Goal: Task Accomplishment & Management: Manage account settings

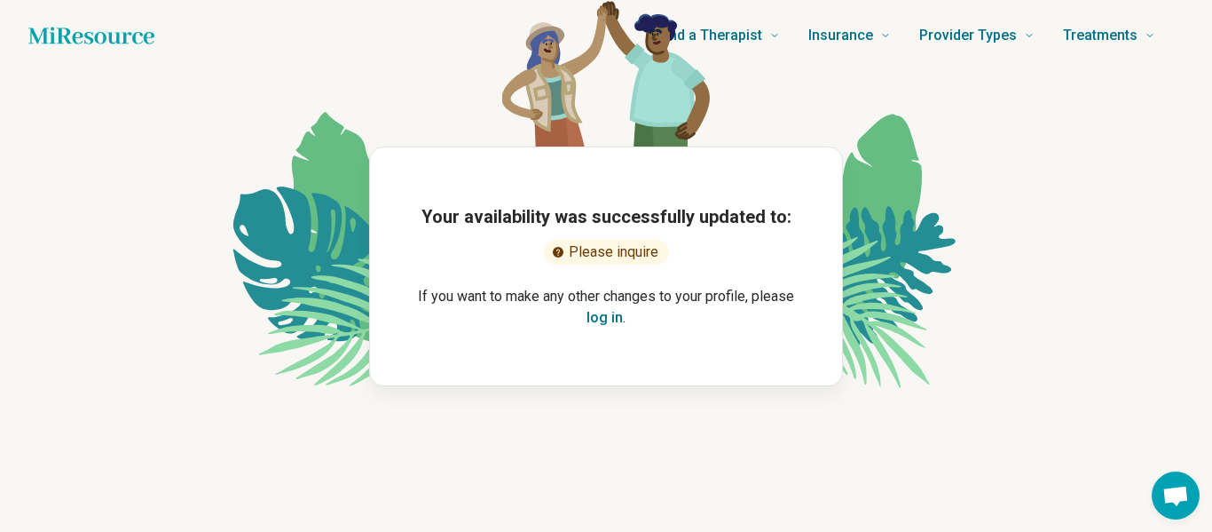
click at [603, 319] on button "log in" at bounding box center [605, 317] width 36 height 21
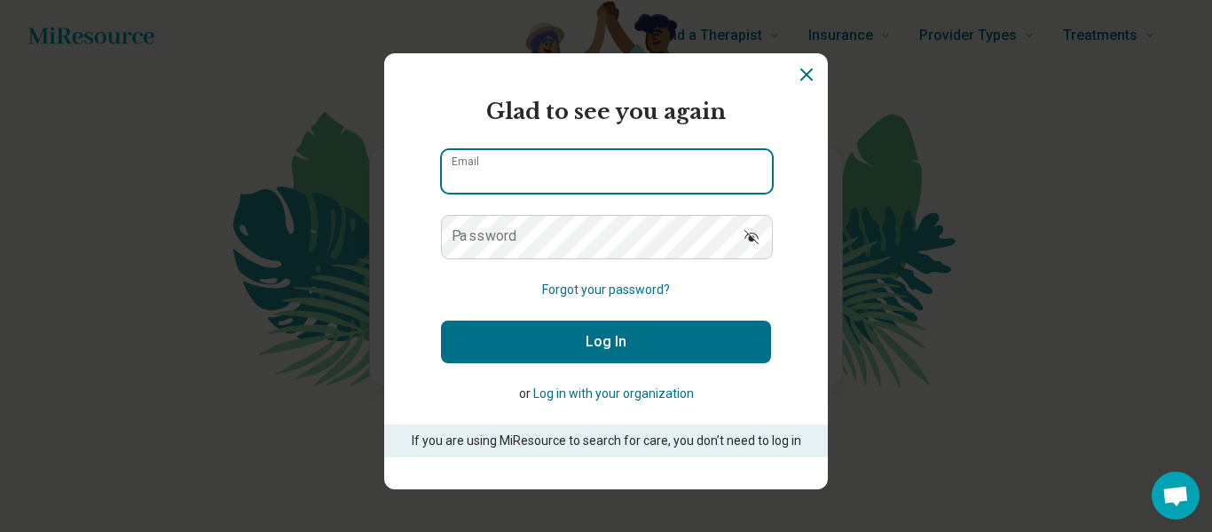
click at [580, 168] on input "Email" at bounding box center [607, 171] width 330 height 43
type input "**********"
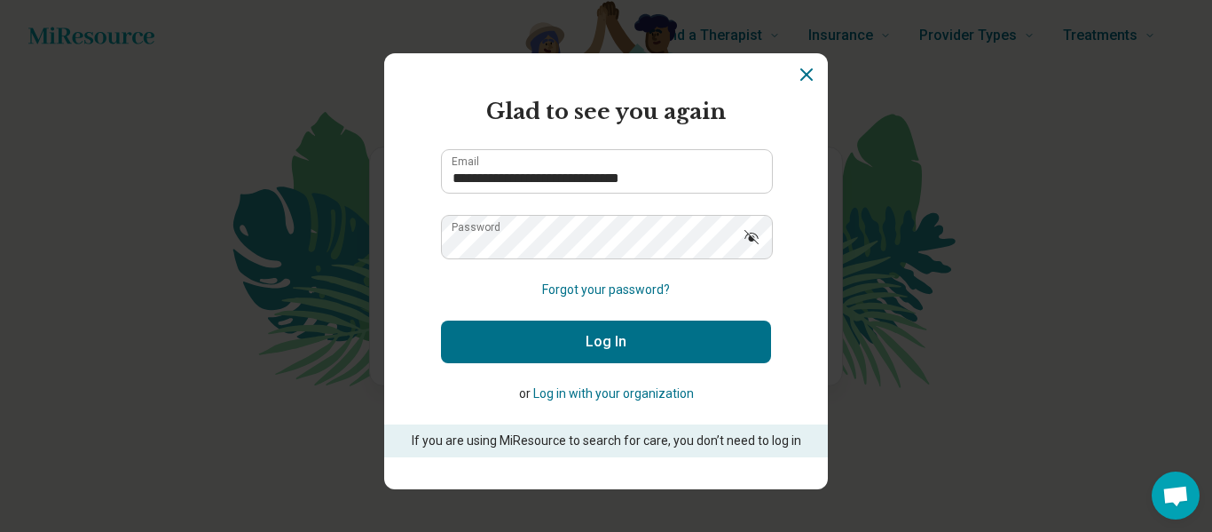
click at [620, 334] on button "Log In" at bounding box center [606, 341] width 330 height 43
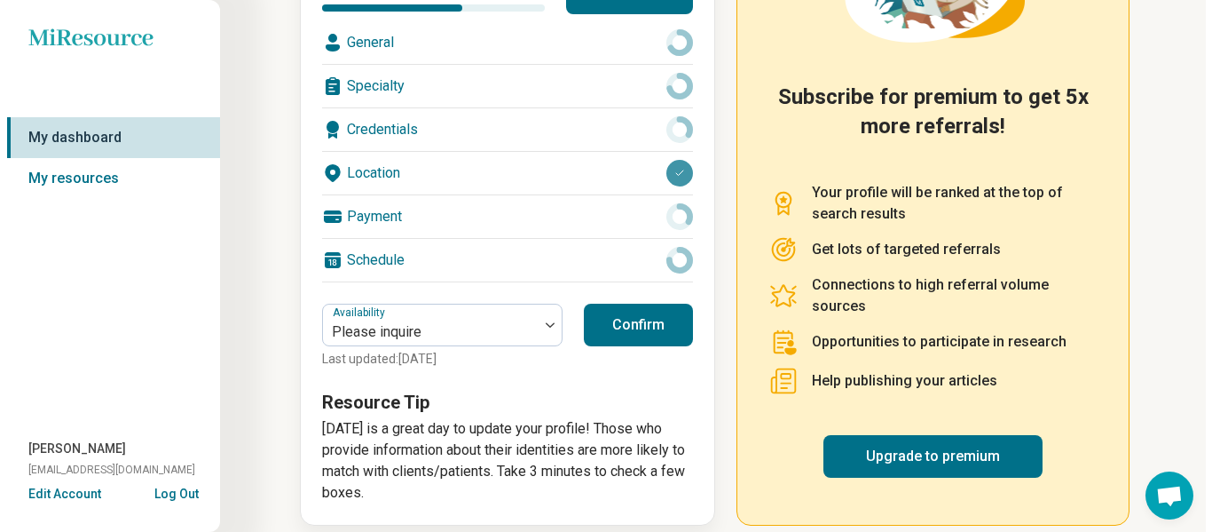
scroll to position [328, 0]
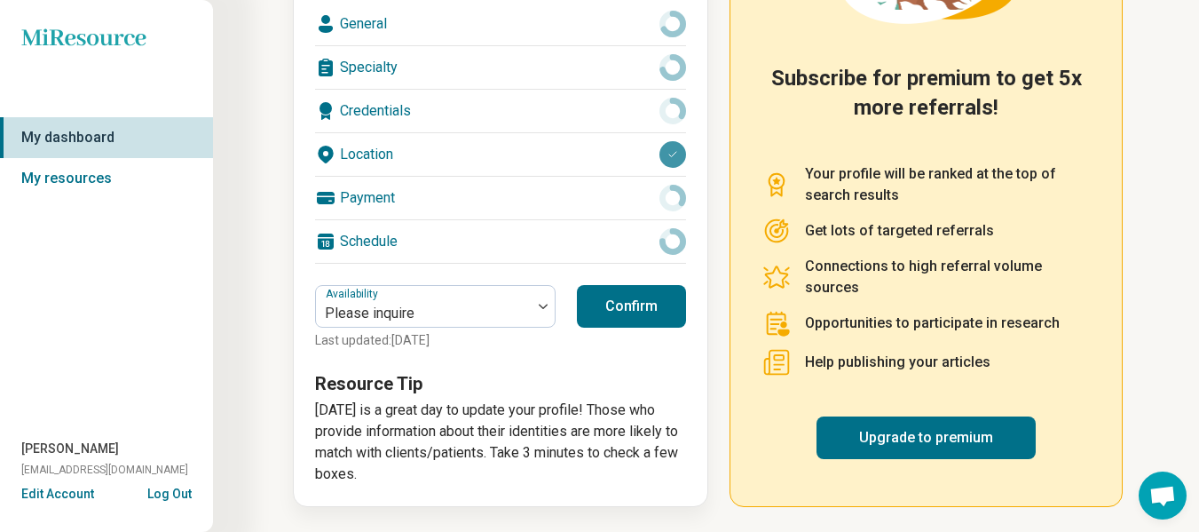
click at [48, 494] on button "Edit Account" at bounding box center [57, 494] width 73 height 19
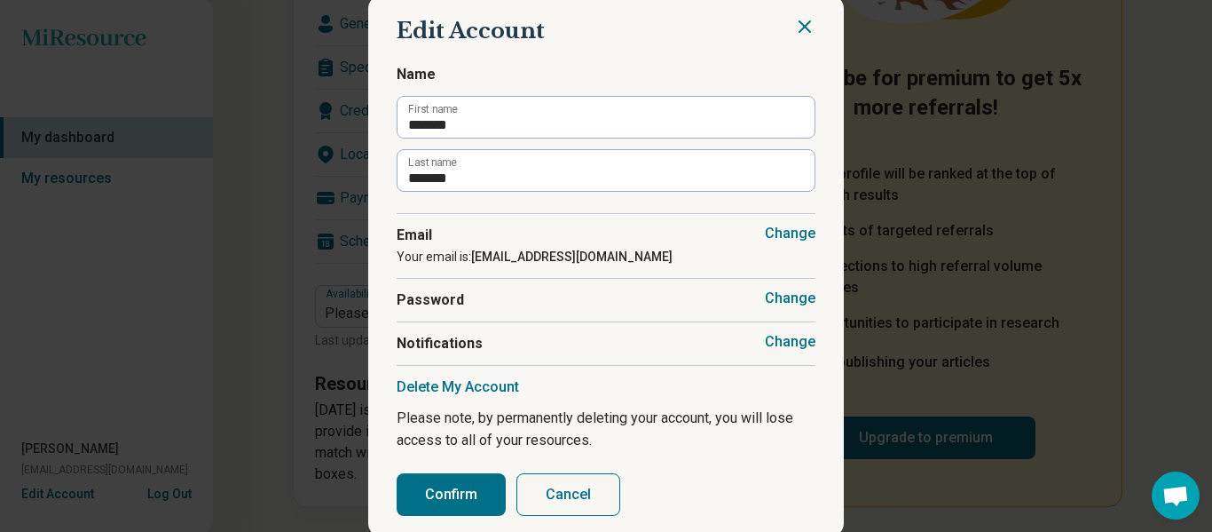
click at [417, 378] on button "Delete My Account" at bounding box center [458, 387] width 122 height 18
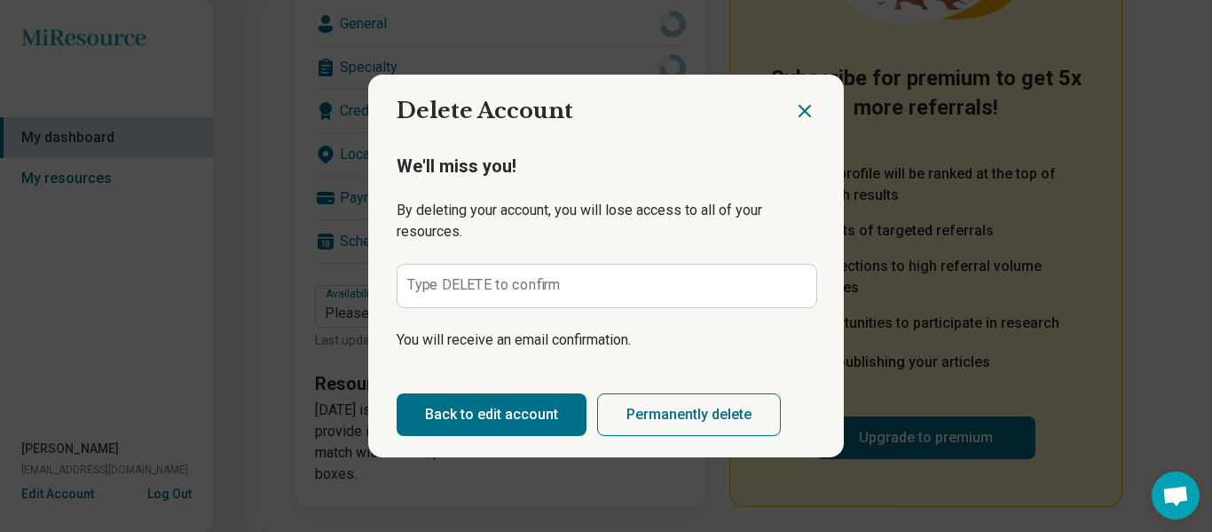
click at [532, 280] on label "Type DELETE to confirm" at bounding box center [484, 285] width 154 height 14
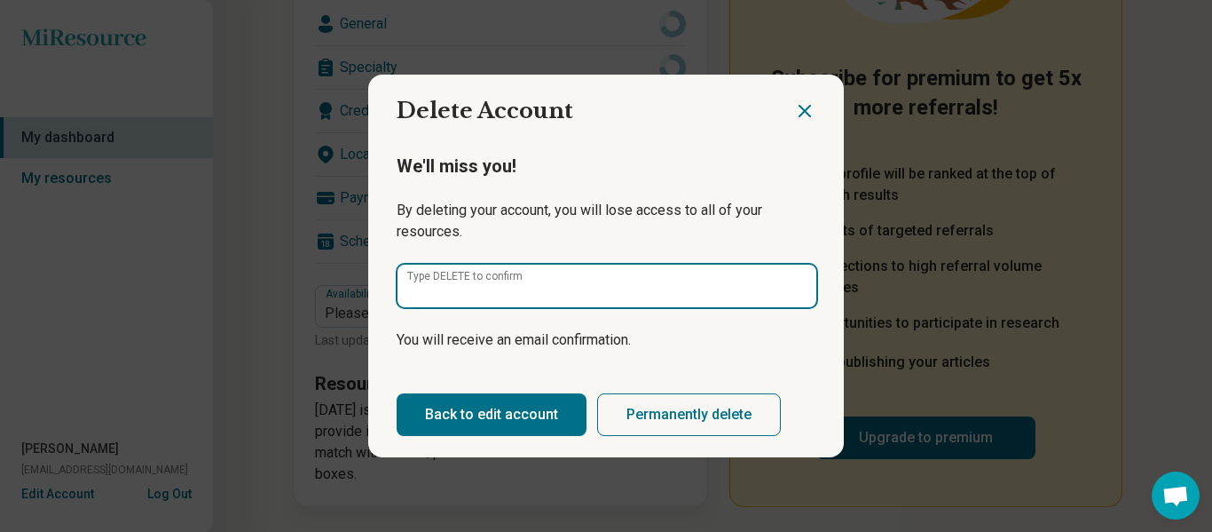
click at [532, 280] on input "Type DELETE to confirm" at bounding box center [607, 285] width 419 height 43
type input "******"
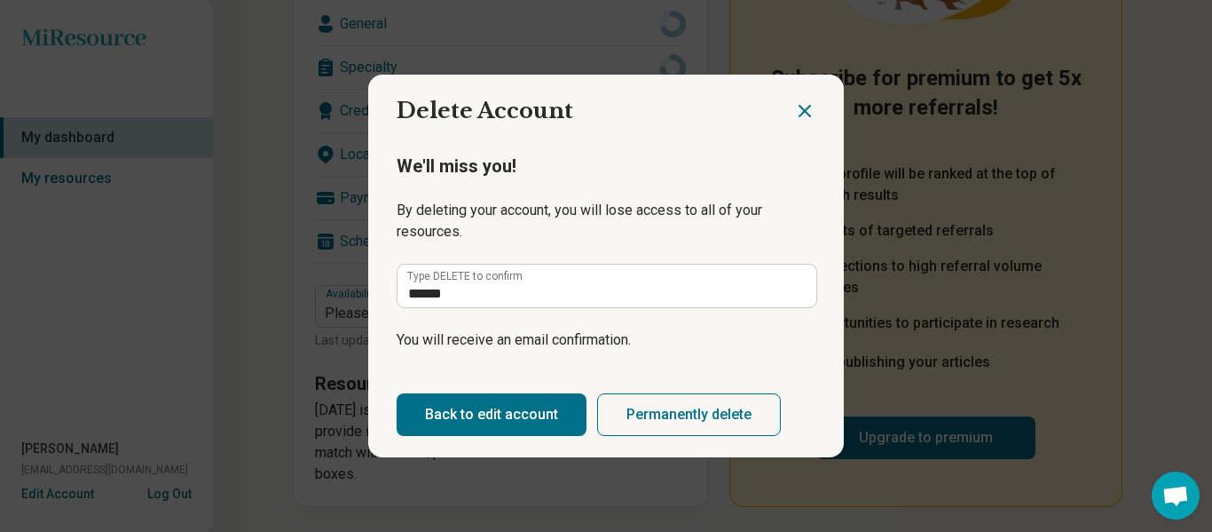
click at [660, 420] on button "Permanently delete" at bounding box center [689, 414] width 184 height 43
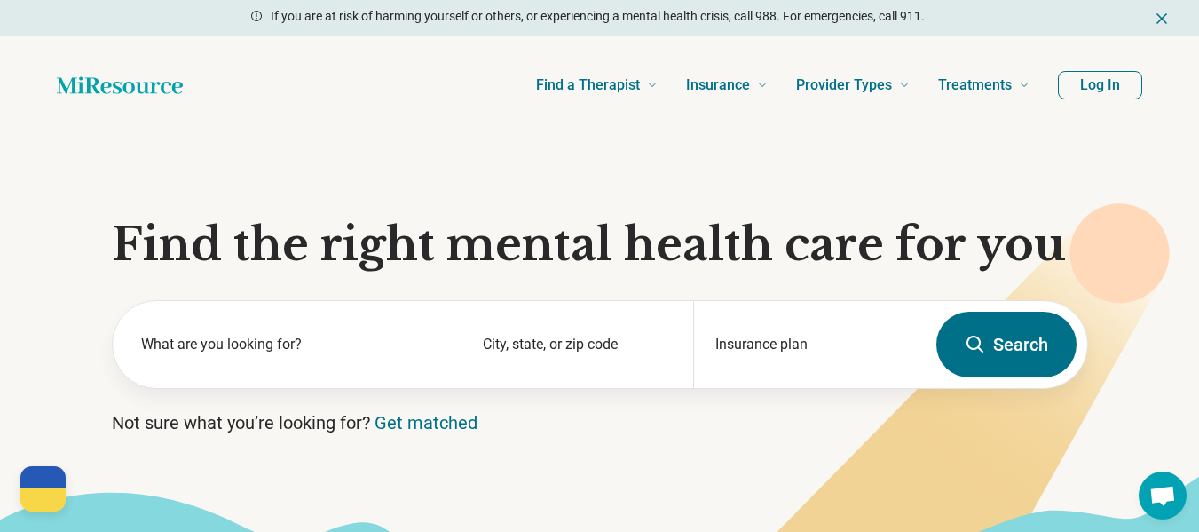
scroll to position [465, 0]
